Goal: Check status

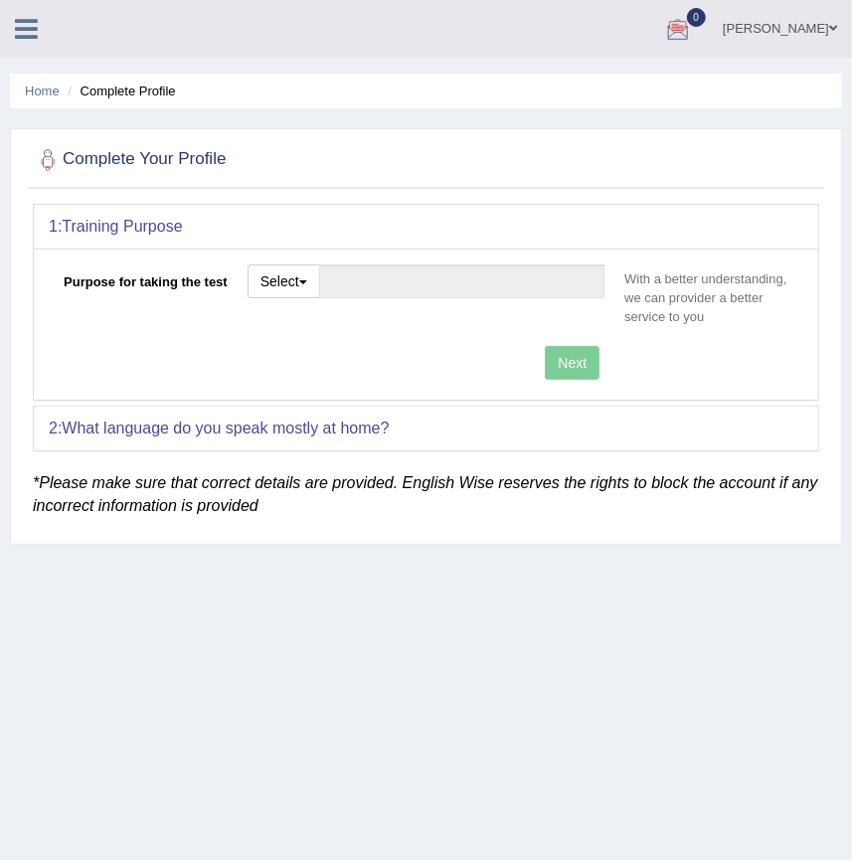
drag, startPoint x: 636, startPoint y: 610, endPoint x: 650, endPoint y: 562, distance: 50.6
click at [638, 610] on div "Home Complete Profile Complete Your Profile 1: Training Purpose Purpose for tak…" at bounding box center [426, 497] width 852 height 994
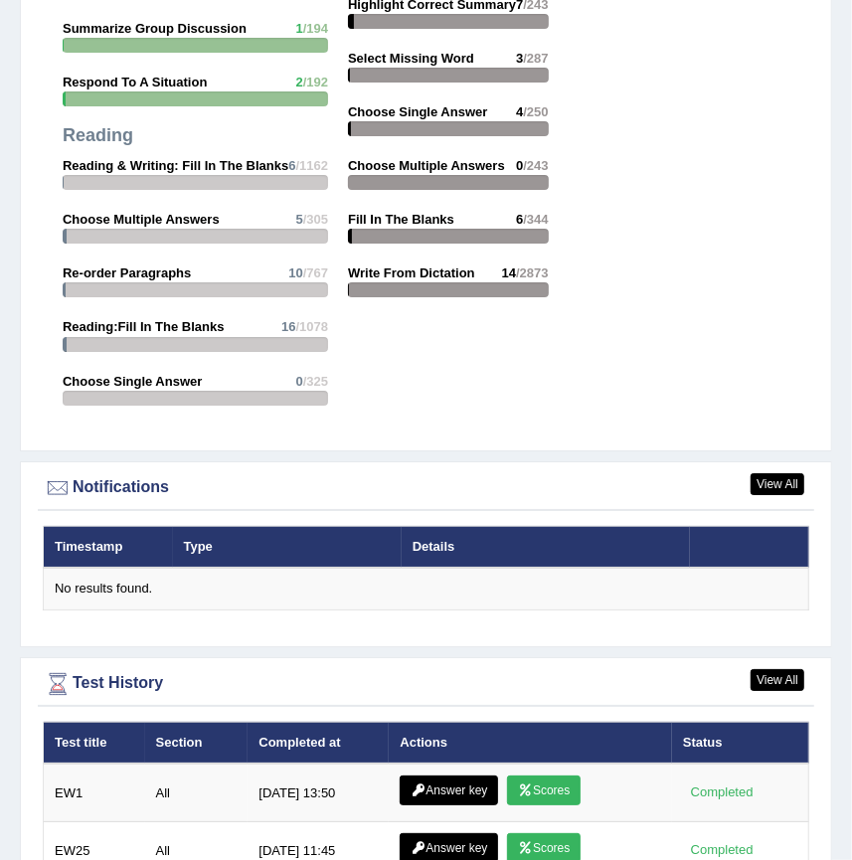
scroll to position [3068, 0]
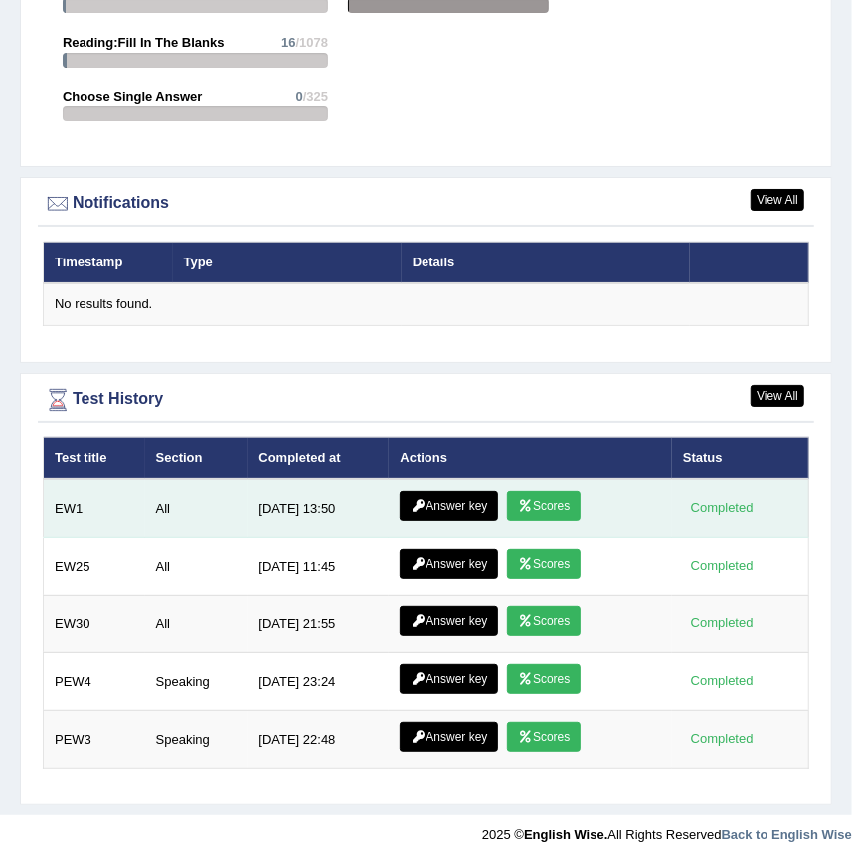
click at [540, 498] on link "Scores" at bounding box center [544, 506] width 74 height 30
